Goal: Task Accomplishment & Management: Use online tool/utility

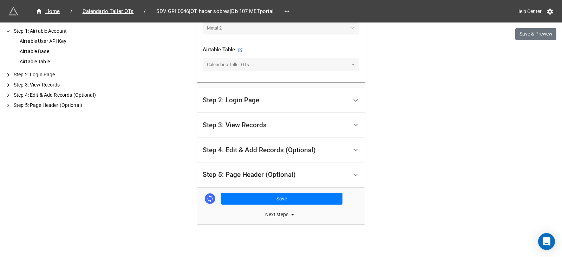
scroll to position [272, 0]
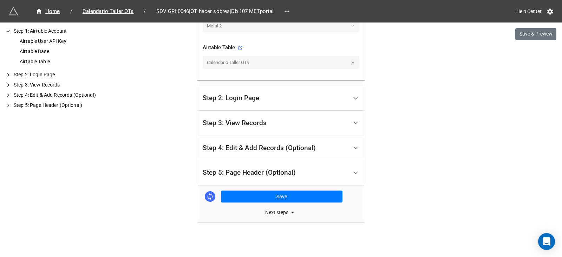
click at [217, 121] on div "Step 3: View Records" at bounding box center [235, 122] width 64 height 7
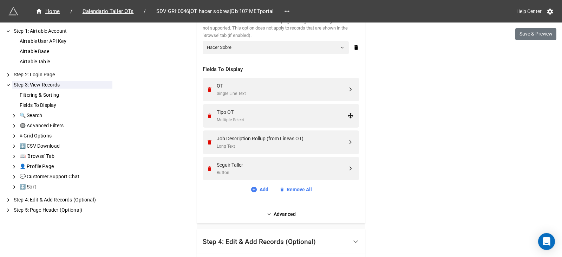
scroll to position [294, 0]
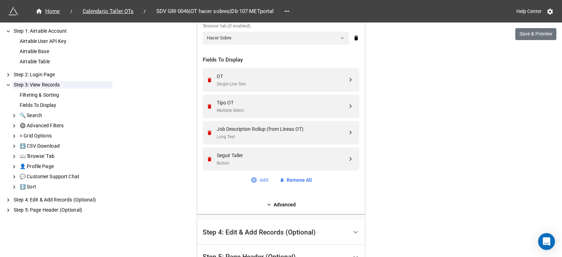
click at [252, 177] on icon at bounding box center [253, 179] width 7 height 7
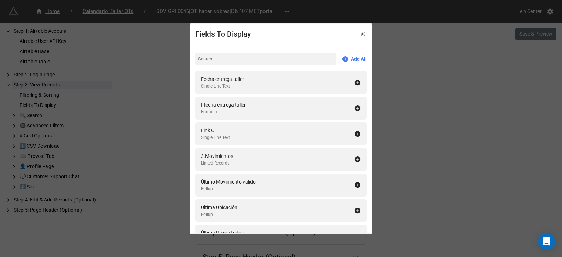
click at [221, 59] on input at bounding box center [265, 59] width 141 height 13
type input "rec"
click at [228, 84] on div "Checkbox" at bounding box center [218, 86] width 35 height 7
click at [361, 33] on icon at bounding box center [363, 34] width 5 height 5
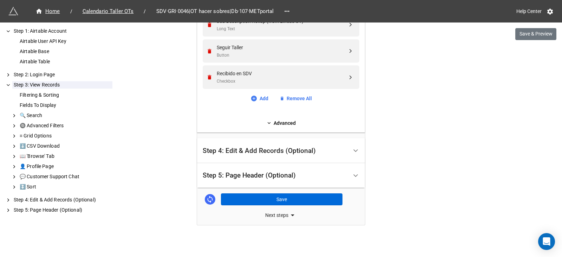
scroll to position [405, 0]
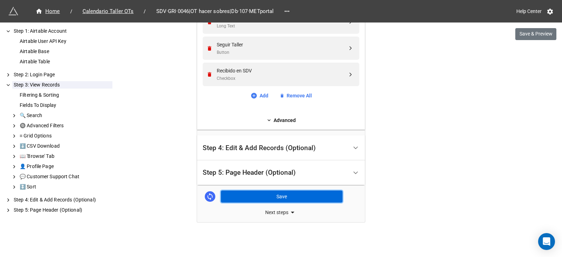
click at [248, 198] on button "Save" at bounding box center [282, 196] width 122 height 12
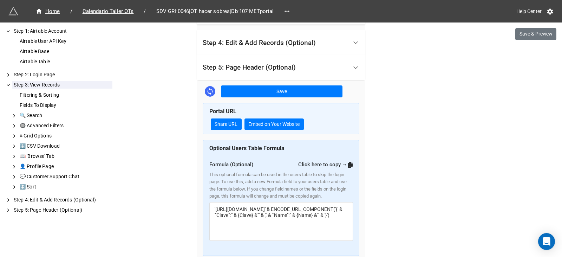
scroll to position [510, 0]
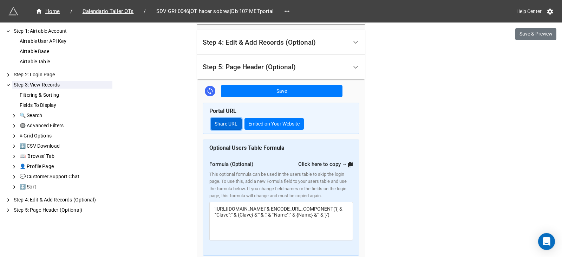
click at [223, 125] on link "Share URL" at bounding box center [226, 124] width 31 height 12
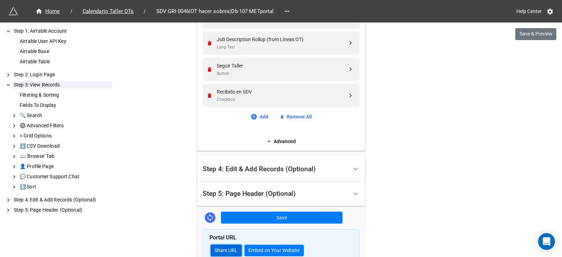
scroll to position [370, 0]
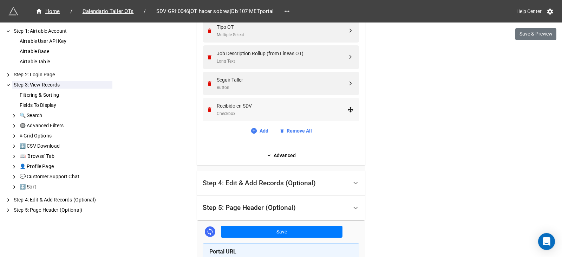
click at [234, 108] on div "Recibido en SDV" at bounding box center [282, 106] width 131 height 8
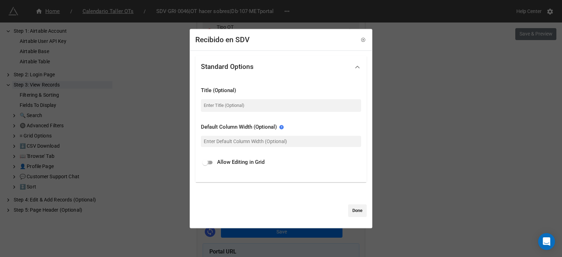
click at [211, 162] on input "checkbox" at bounding box center [204, 162] width 25 height 8
checkbox input "true"
click at [214, 106] on input at bounding box center [281, 105] width 160 height 13
type input "Entregado"
click at [253, 138] on input "text" at bounding box center [281, 141] width 160 height 11
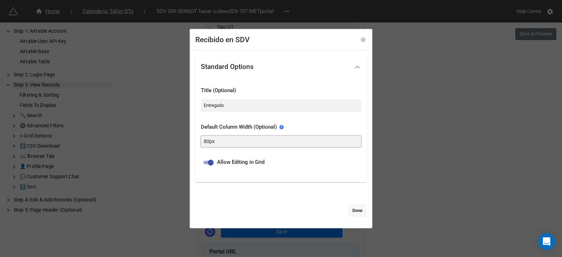
type input "80px"
click at [353, 208] on link "Done" at bounding box center [357, 210] width 19 height 13
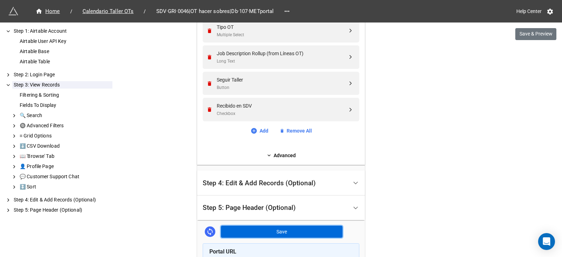
click at [248, 233] on button "Save" at bounding box center [282, 232] width 122 height 12
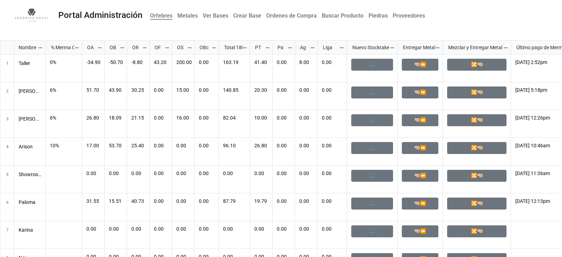
scroll to position [213, 558]
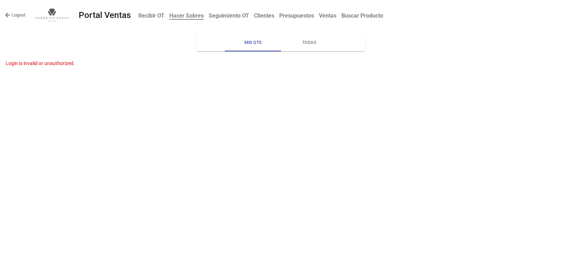
click at [175, 15] on b "Hacer Sobres" at bounding box center [186, 15] width 34 height 7
click at [22, 15] on link "Logout" at bounding box center [15, 15] width 20 height 7
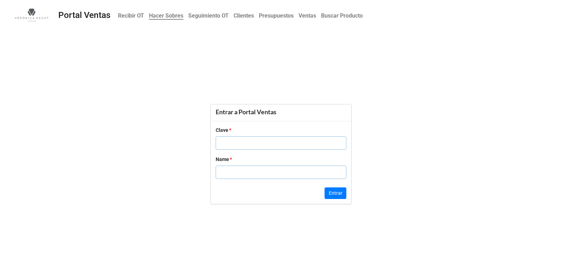
click at [240, 146] on input "text" at bounding box center [281, 142] width 131 height 13
type input "5420"
click at [241, 171] on input "text" at bounding box center [281, 171] width 131 height 13
type input "Ney"
click at [338, 198] on button "Entrar" at bounding box center [336, 193] width 22 height 12
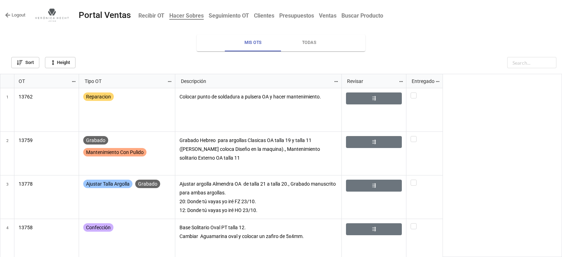
scroll to position [179, 558]
